Goal: Check status: Check status

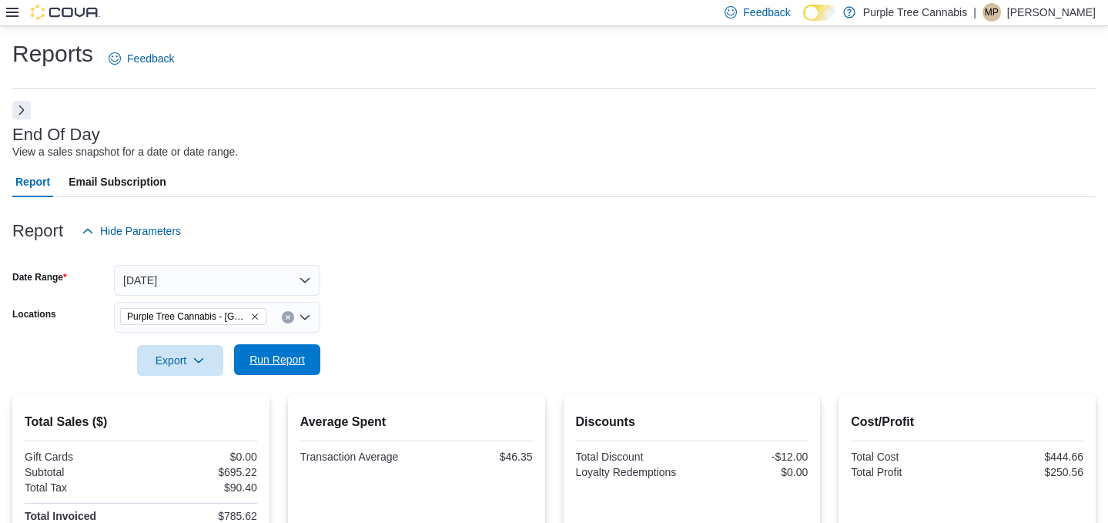
click at [284, 351] on span "Run Report" at bounding box center [277, 359] width 68 height 31
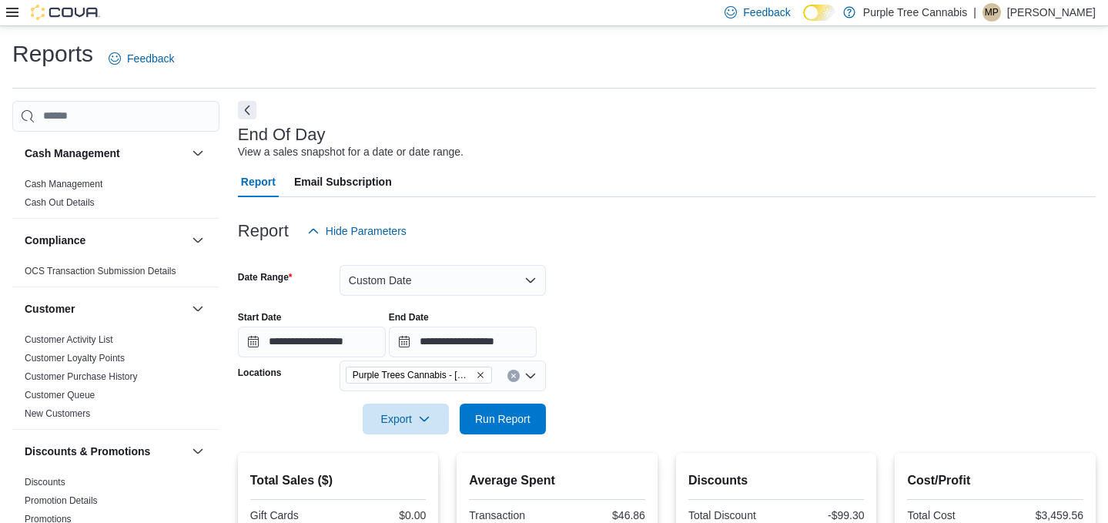
scroll to position [13, 0]
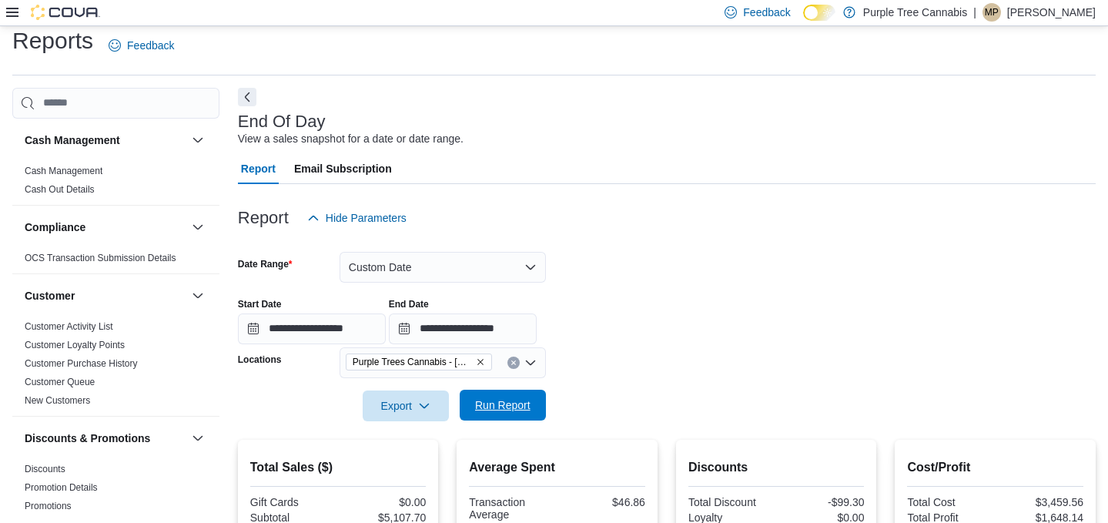
click at [490, 400] on span "Run Report" at bounding box center [502, 404] width 55 height 15
click at [381, 270] on button "Custom Date" at bounding box center [443, 267] width 206 height 31
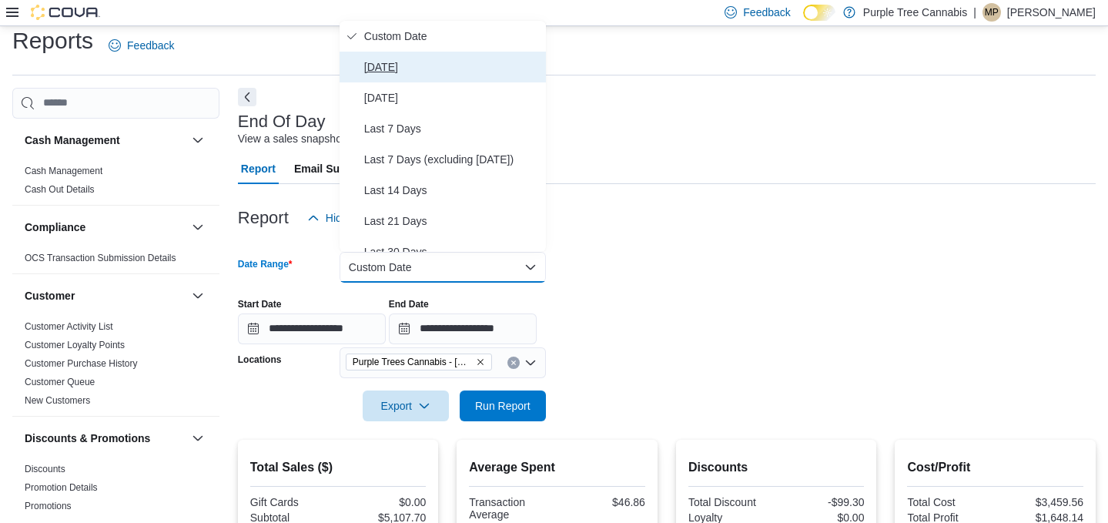
click at [383, 65] on span "[DATE]" at bounding box center [452, 67] width 176 height 18
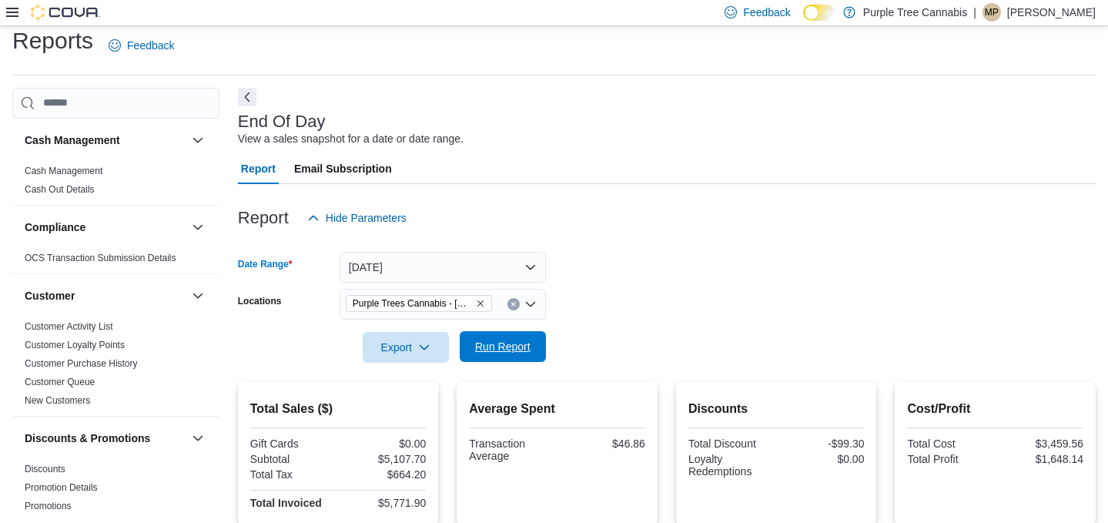
click at [500, 348] on span "Run Report" at bounding box center [502, 346] width 55 height 15
click at [246, 99] on button "Next" at bounding box center [247, 97] width 18 height 18
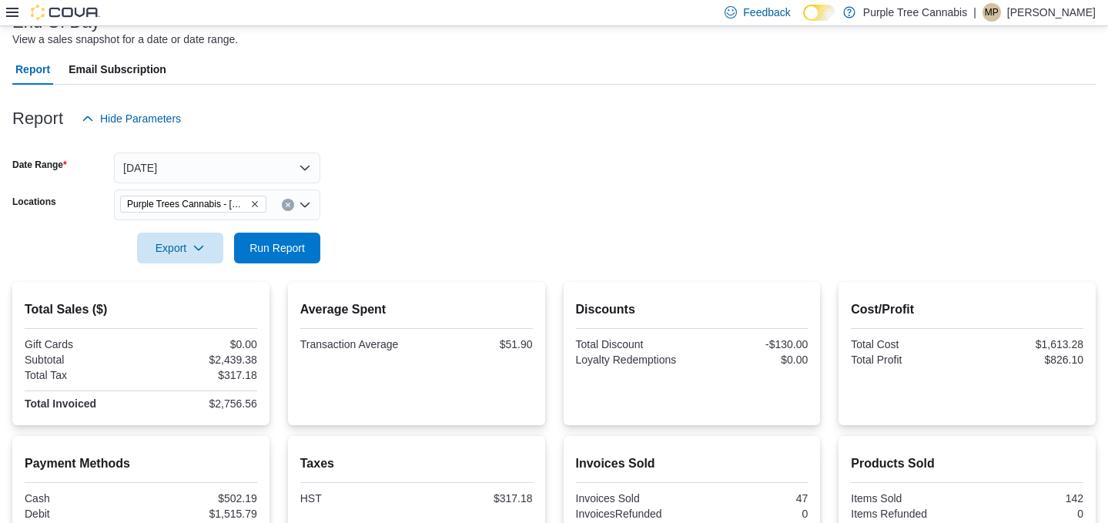
scroll to position [156, 0]
